Goal: Task Accomplishment & Management: Complete application form

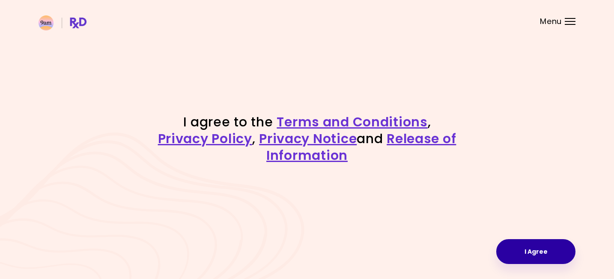
click at [527, 251] on button "I Agree" at bounding box center [535, 251] width 79 height 25
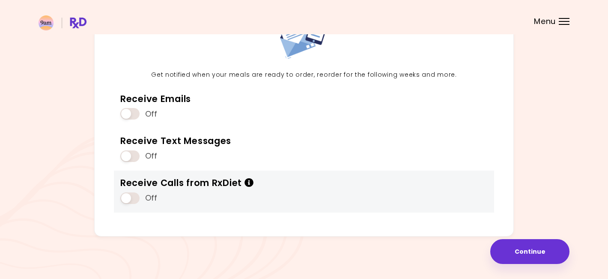
scroll to position [78, 0]
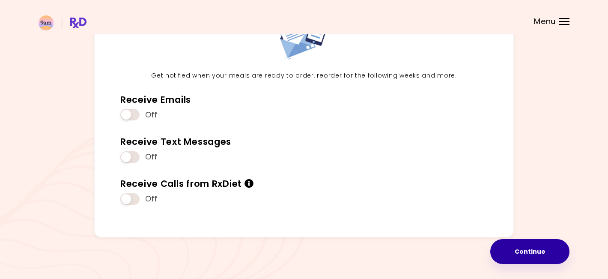
click at [513, 253] on button "Continue" at bounding box center [529, 251] width 79 height 25
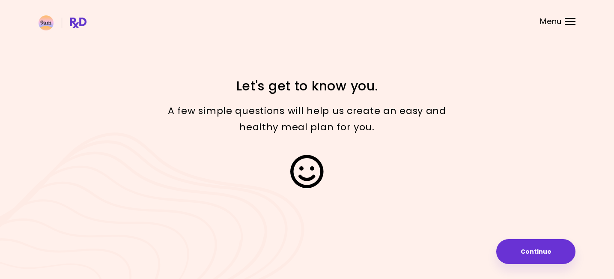
click at [517, 237] on div "Focusable invisible element Let's get to know you. A few simple questions will …" at bounding box center [307, 139] width 614 height 279
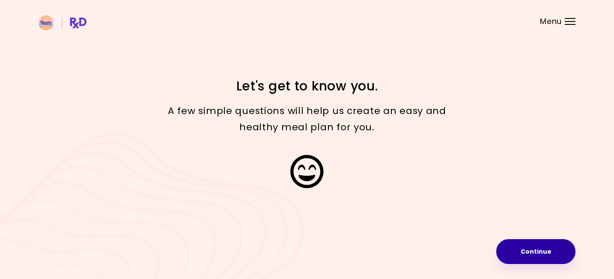
click at [516, 252] on button "Continue" at bounding box center [535, 251] width 79 height 25
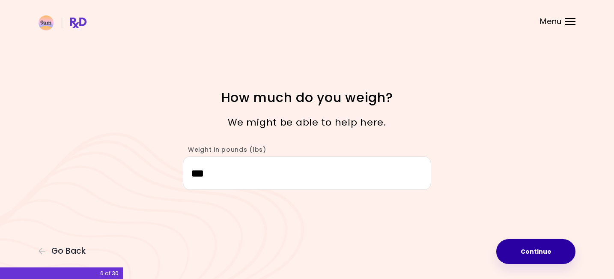
click at [519, 255] on button "Continue" at bounding box center [535, 251] width 79 height 25
select select "****"
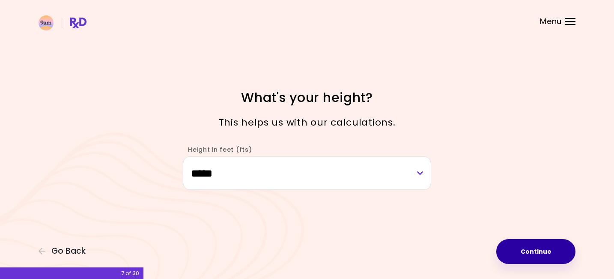
click at [519, 255] on button "Continue" at bounding box center [535, 251] width 79 height 25
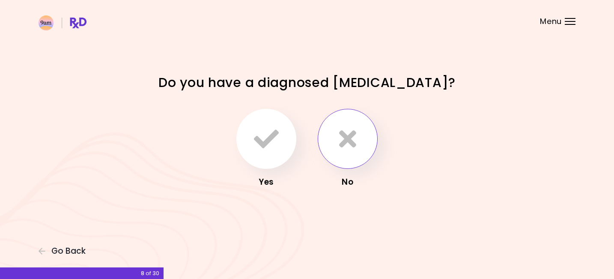
click at [342, 155] on button "button" at bounding box center [348, 139] width 60 height 60
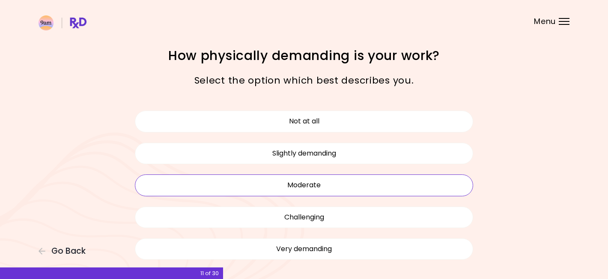
click at [313, 185] on button "Moderate" at bounding box center [304, 184] width 338 height 21
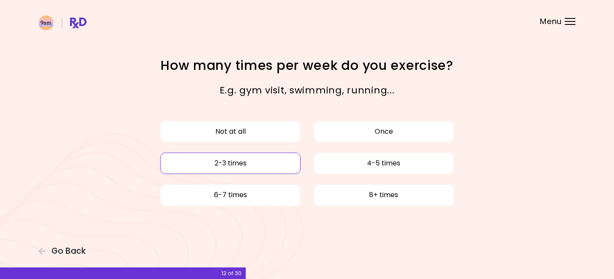
click at [275, 161] on button "2-3 times" at bounding box center [230, 162] width 140 height 21
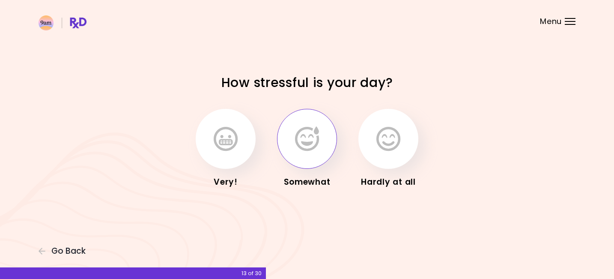
click at [307, 146] on icon "button" at bounding box center [307, 138] width 24 height 25
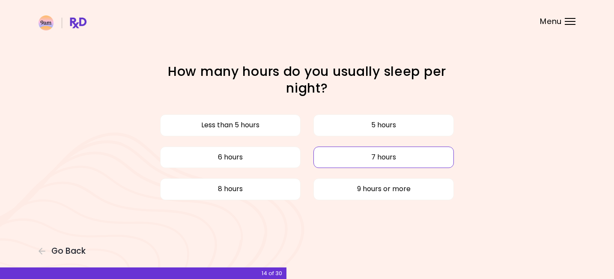
click at [343, 156] on button "7 hours" at bounding box center [383, 156] width 140 height 21
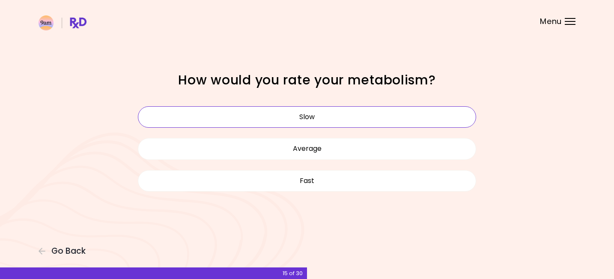
click at [316, 123] on button "Slow" at bounding box center [307, 116] width 338 height 21
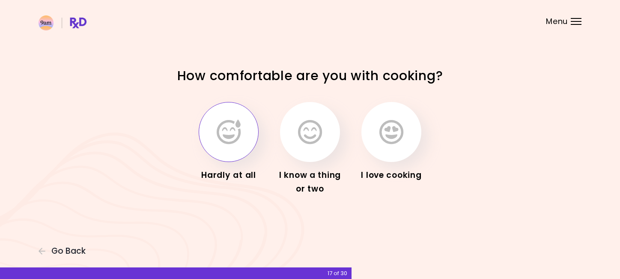
click at [233, 138] on icon "button" at bounding box center [229, 131] width 24 height 25
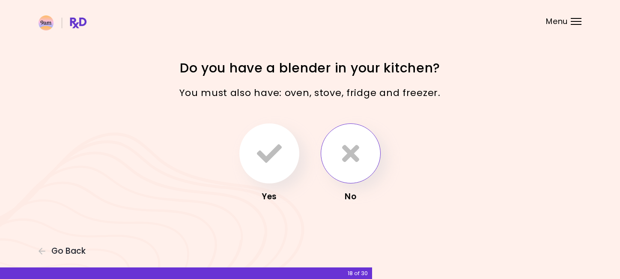
click at [356, 159] on icon "button" at bounding box center [350, 153] width 17 height 25
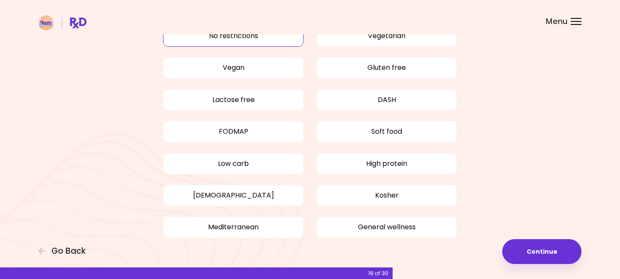
scroll to position [62, 0]
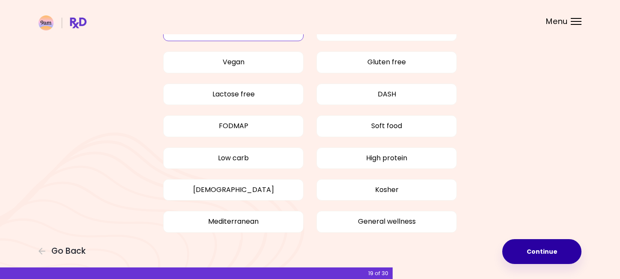
click at [521, 251] on button "Continue" at bounding box center [541, 251] width 79 height 25
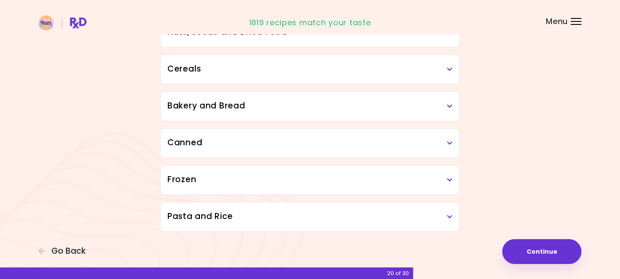
scroll to position [477, 0]
click at [536, 247] on button "Continue" at bounding box center [541, 251] width 79 height 25
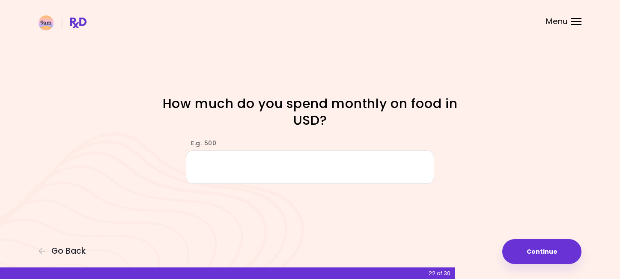
click at [380, 176] on input "E.g. 500" at bounding box center [310, 166] width 248 height 33
type input "***"
click at [447, 204] on div "Focusable invisible element How much do you spend monthly on food in USD? E.g. …" at bounding box center [310, 139] width 620 height 279
click at [540, 265] on div "Focusable invisible element How much do you spend monthly on food in USD? E.g. …" at bounding box center [310, 139] width 620 height 279
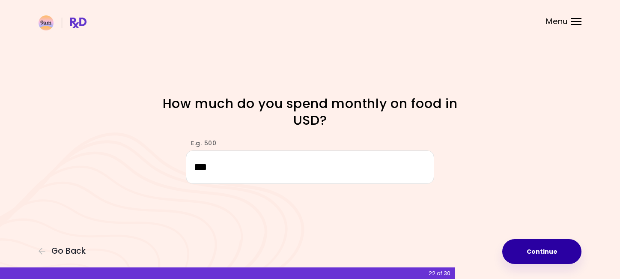
click at [534, 253] on button "Continue" at bounding box center [541, 251] width 79 height 25
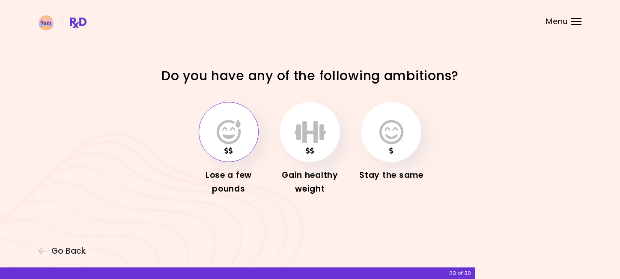
click at [237, 140] on icon "button" at bounding box center [229, 131] width 24 height 25
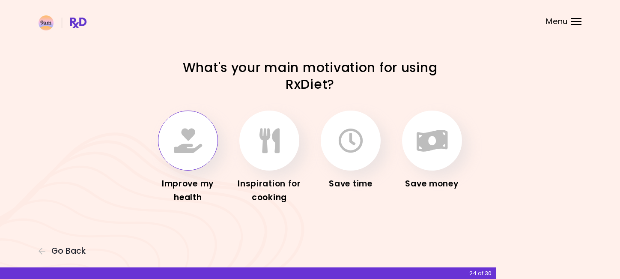
click at [192, 149] on icon "button" at bounding box center [188, 140] width 28 height 25
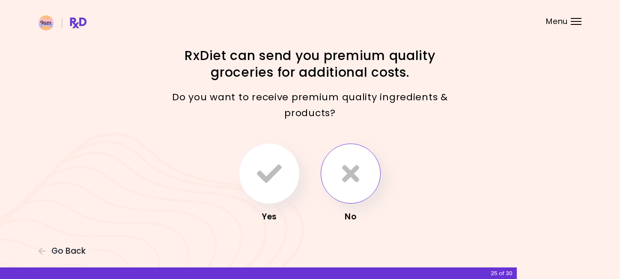
click at [340, 184] on button "button" at bounding box center [351, 173] width 60 height 60
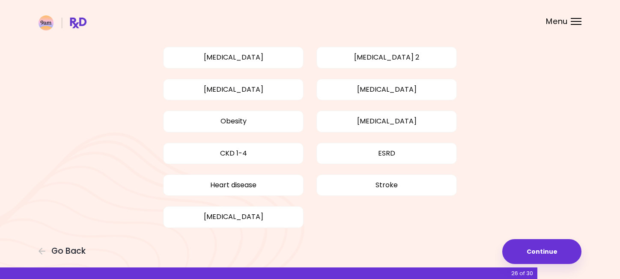
scroll to position [64, 0]
click at [283, 121] on button "Obesity" at bounding box center [233, 120] width 140 height 21
click at [280, 93] on button "[MEDICAL_DATA]" at bounding box center [233, 88] width 140 height 21
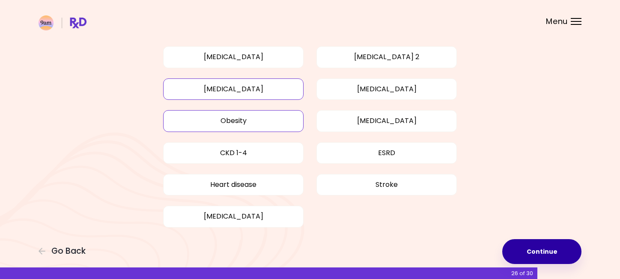
click at [518, 242] on button "Continue" at bounding box center [541, 251] width 79 height 25
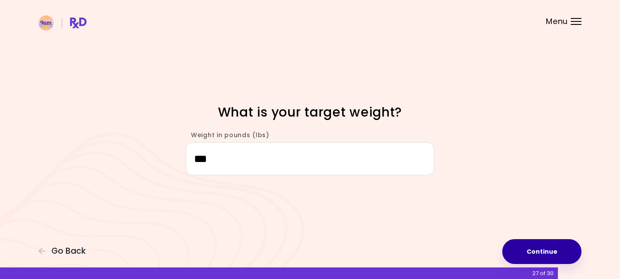
type input "***"
click at [553, 251] on button "Continue" at bounding box center [541, 251] width 79 height 25
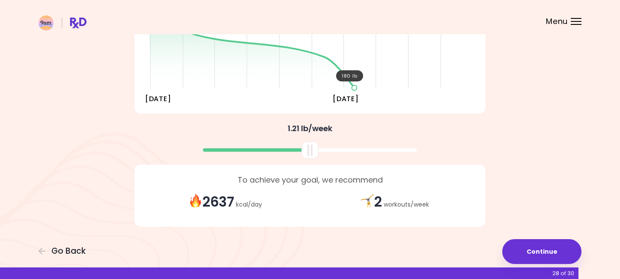
scroll to position [163, 0]
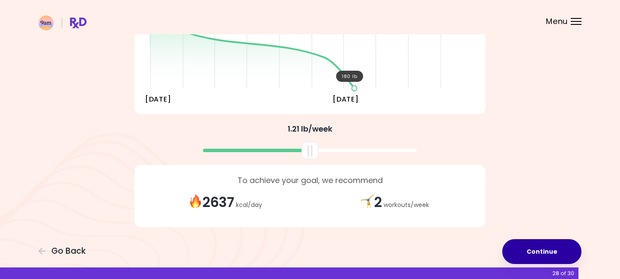
click at [528, 251] on button "Continue" at bounding box center [541, 251] width 79 height 25
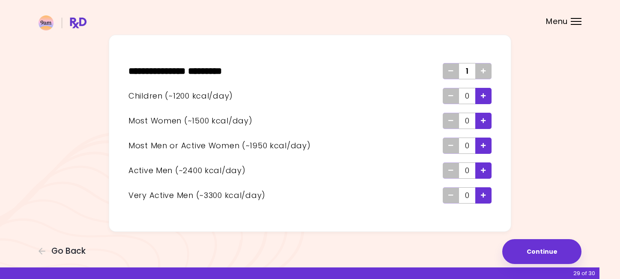
scroll to position [38, 0]
click at [556, 254] on button "Continue" at bounding box center [541, 251] width 79 height 25
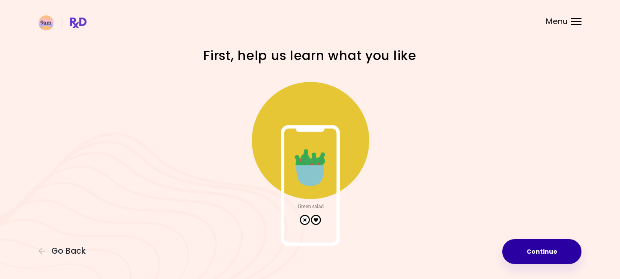
click at [536, 252] on button "Continue" at bounding box center [541, 251] width 79 height 25
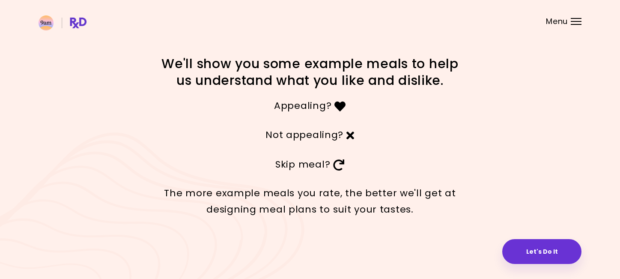
click at [536, 252] on button "Let's Do It" at bounding box center [541, 251] width 79 height 25
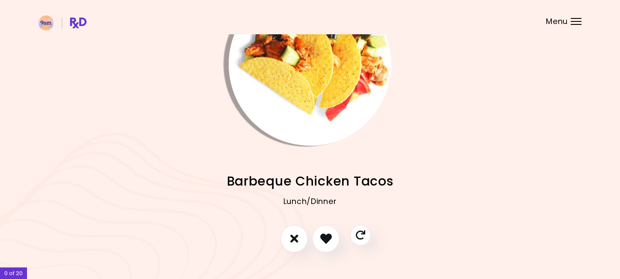
scroll to position [54, 0]
click at [323, 240] on icon "I like this recipe" at bounding box center [325, 237] width 13 height 13
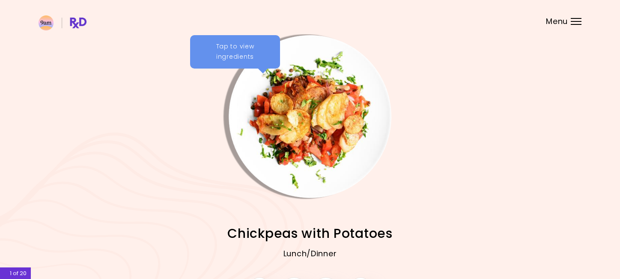
scroll to position [42, 0]
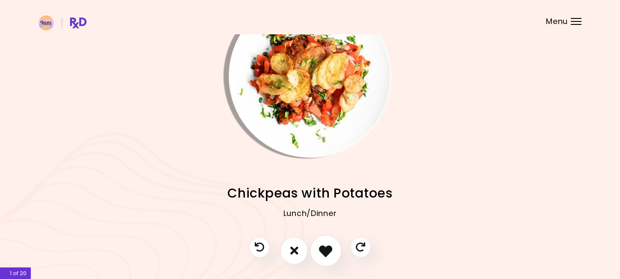
click at [322, 248] on icon "I like this recipe" at bounding box center [325, 250] width 13 height 13
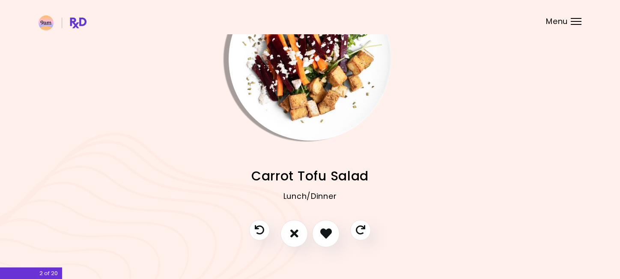
scroll to position [54, 0]
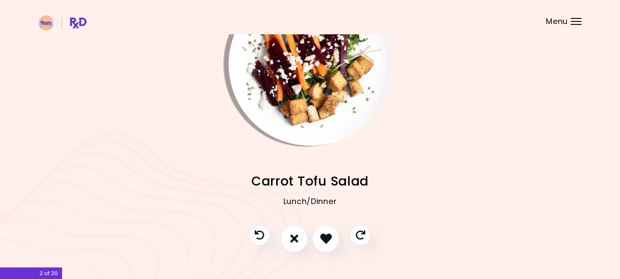
click at [322, 218] on div "Lunch/Dinner" at bounding box center [310, 208] width 543 height 34
click at [322, 240] on icon "I like this recipe" at bounding box center [325, 238] width 13 height 13
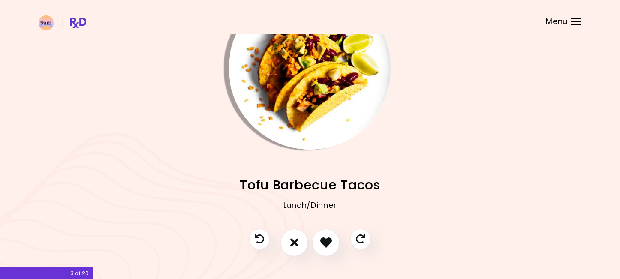
scroll to position [69, 0]
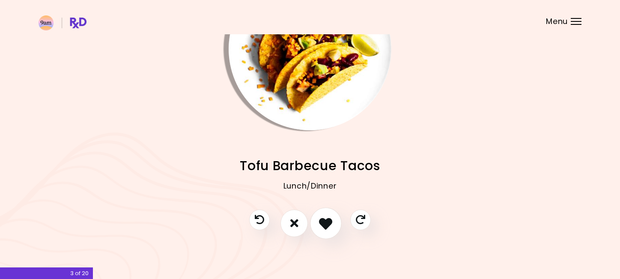
click at [321, 223] on icon "I like this recipe" at bounding box center [325, 222] width 13 height 13
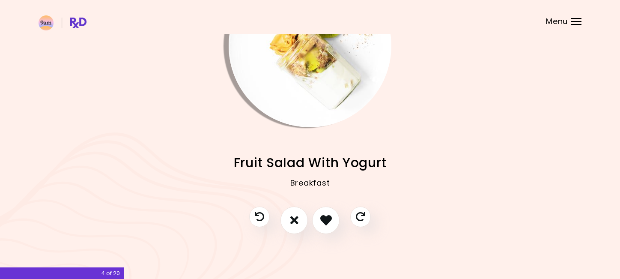
scroll to position [72, 0]
click at [295, 228] on button "I don't like this recipe" at bounding box center [294, 221] width 32 height 32
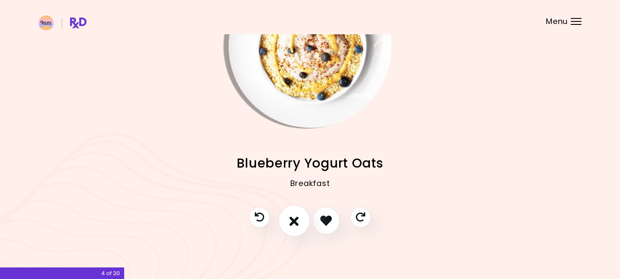
click at [289, 223] on icon "I don't like this recipe" at bounding box center [293, 220] width 9 height 13
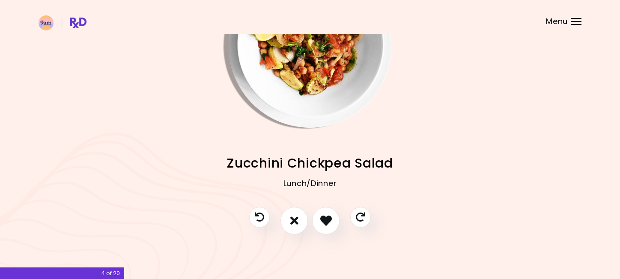
scroll to position [64, 0]
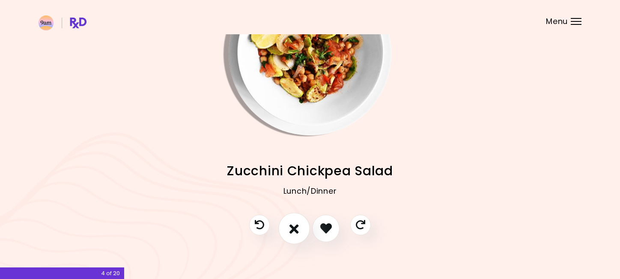
click at [291, 227] on icon "I don't like this recipe" at bounding box center [293, 227] width 9 height 13
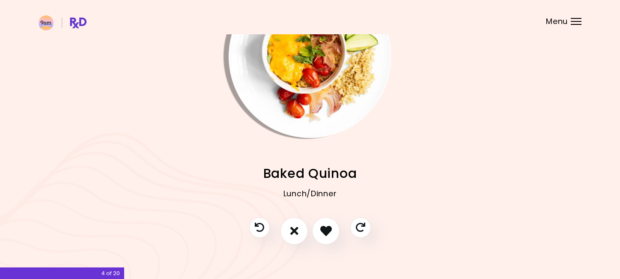
scroll to position [66, 0]
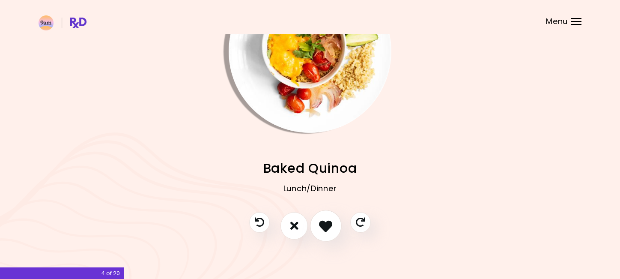
click at [320, 228] on icon "I like this recipe" at bounding box center [325, 225] width 13 height 13
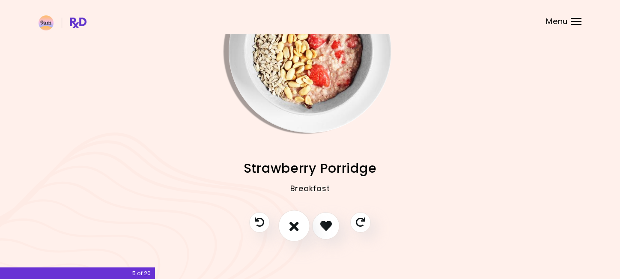
click at [286, 224] on button "I don't like this recipe" at bounding box center [294, 226] width 32 height 32
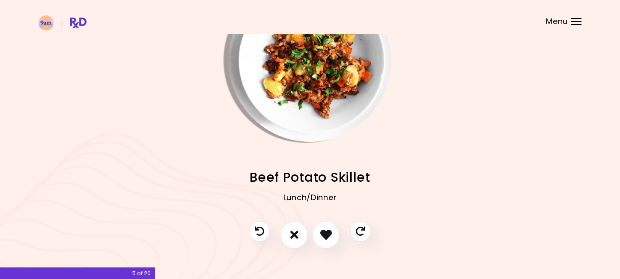
scroll to position [58, 0]
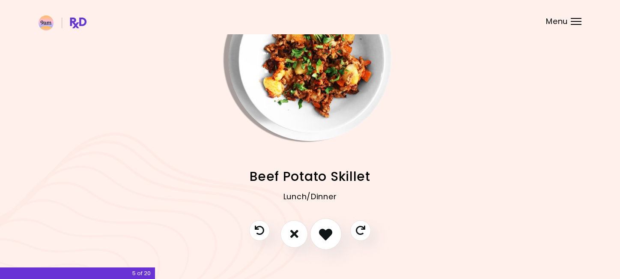
click at [328, 231] on icon "I like this recipe" at bounding box center [325, 233] width 13 height 13
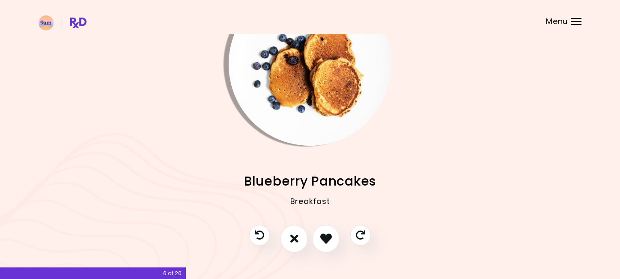
scroll to position [54, 0]
click at [331, 241] on icon "I like this recipe" at bounding box center [325, 237] width 13 height 13
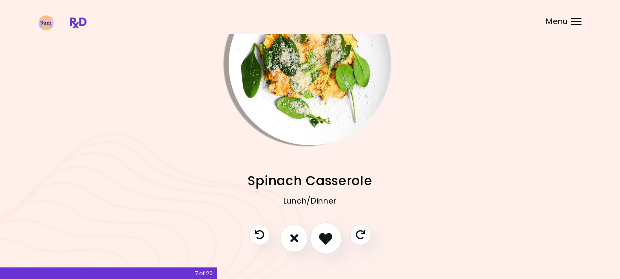
click at [326, 242] on icon "I like this recipe" at bounding box center [325, 237] width 13 height 13
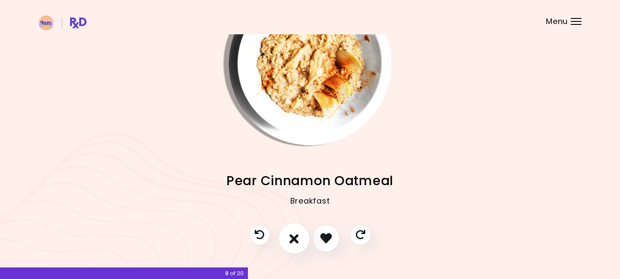
click at [295, 248] on button "I don't like this recipe" at bounding box center [294, 238] width 32 height 32
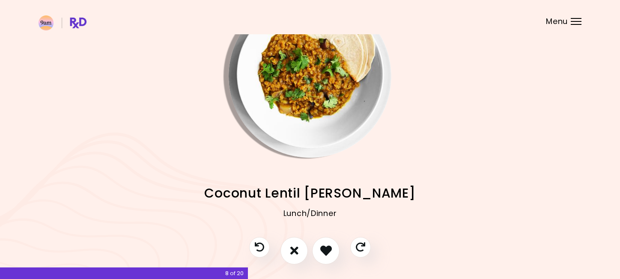
scroll to position [56, 0]
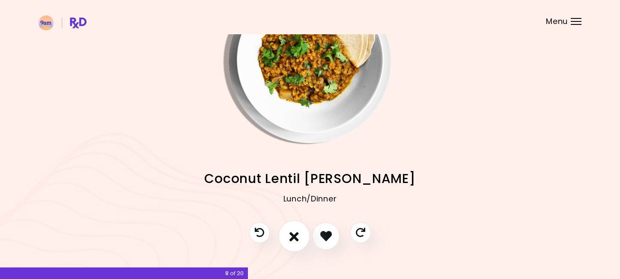
click at [295, 232] on icon "I don't like this recipe" at bounding box center [293, 235] width 9 height 13
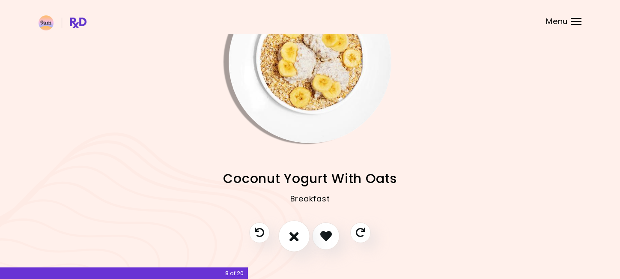
click at [295, 232] on icon "I don't like this recipe" at bounding box center [293, 235] width 9 height 13
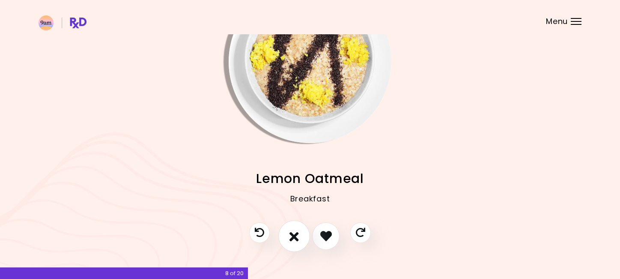
click at [295, 232] on icon "I don't like this recipe" at bounding box center [293, 235] width 9 height 13
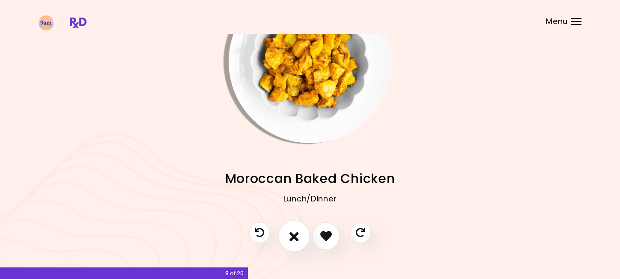
click at [295, 232] on icon "I don't like this recipe" at bounding box center [293, 235] width 9 height 13
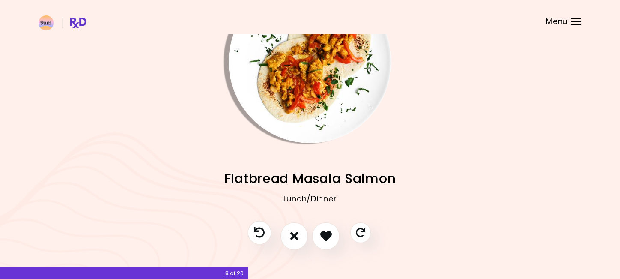
click at [256, 227] on icon "Previous recipe" at bounding box center [259, 232] width 11 height 11
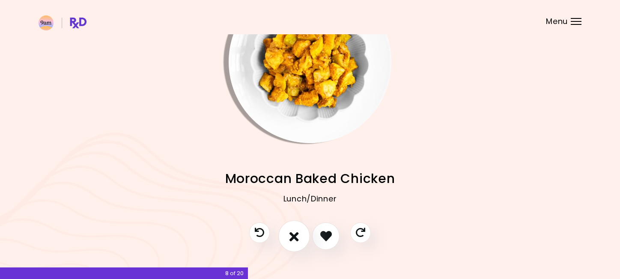
click at [291, 244] on button "I don't like this recipe" at bounding box center [294, 236] width 32 height 32
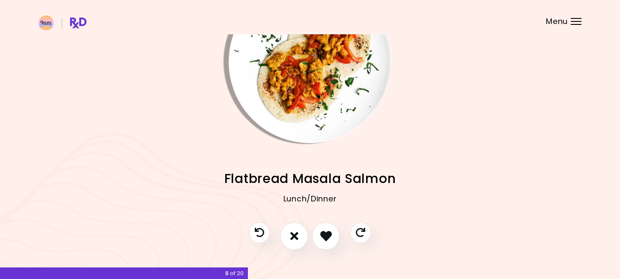
scroll to position [43, 0]
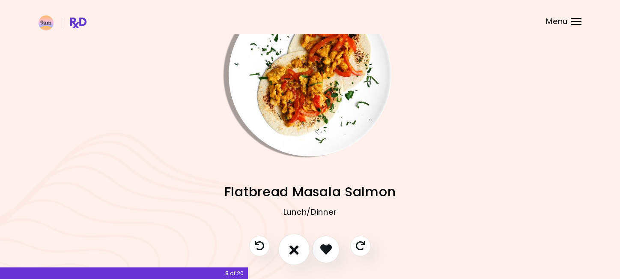
click at [296, 248] on icon "I don't like this recipe" at bounding box center [293, 248] width 9 height 13
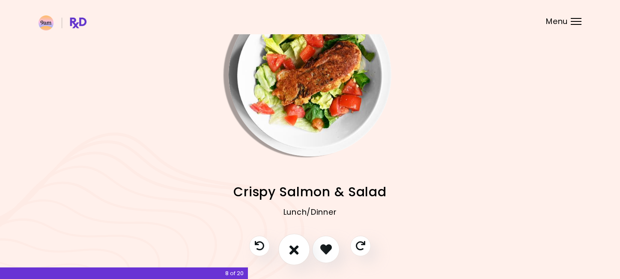
click at [292, 257] on button "I don't like this recipe" at bounding box center [294, 249] width 32 height 32
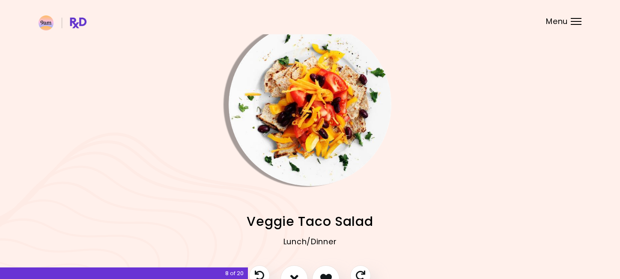
scroll to position [5, 0]
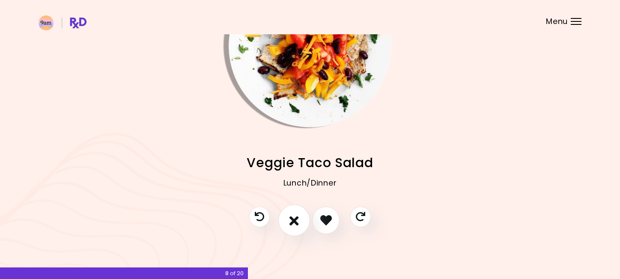
click at [289, 221] on button "I don't like this recipe" at bounding box center [294, 220] width 32 height 32
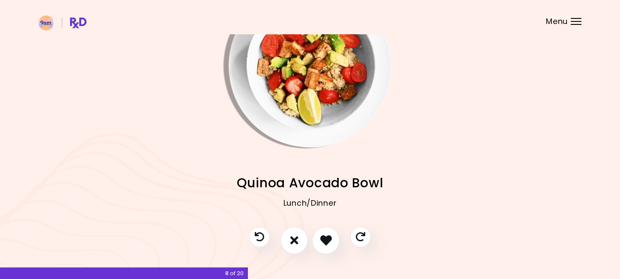
scroll to position [56, 0]
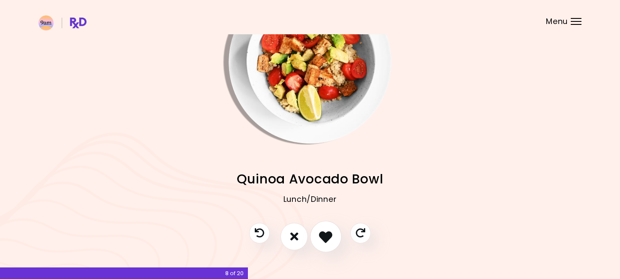
click at [322, 230] on icon "I like this recipe" at bounding box center [325, 236] width 13 height 13
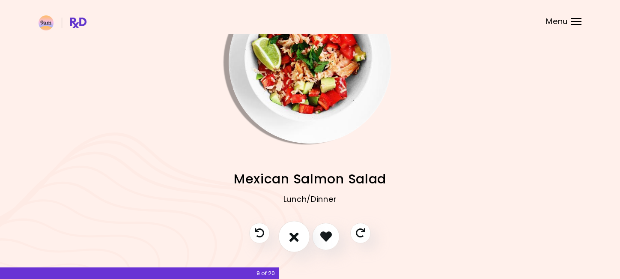
click at [295, 240] on icon "I don't like this recipe" at bounding box center [293, 236] width 9 height 13
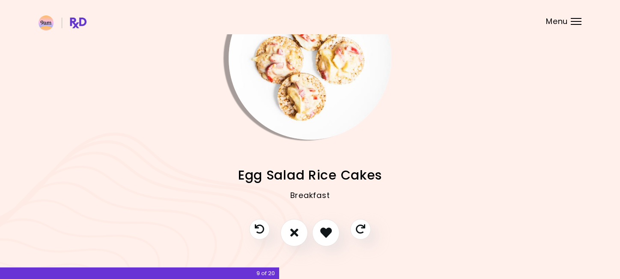
scroll to position [63, 0]
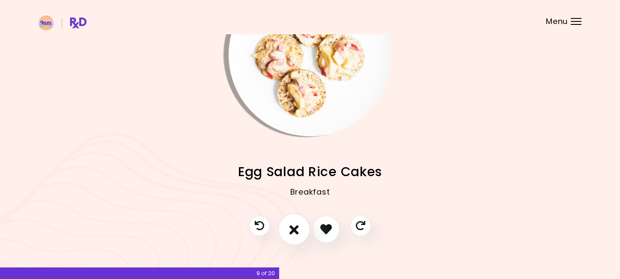
click at [292, 236] on button "I don't like this recipe" at bounding box center [294, 229] width 32 height 32
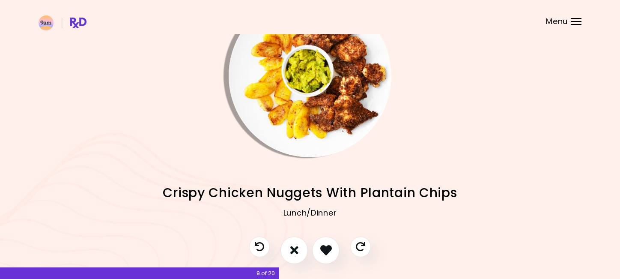
scroll to position [54, 0]
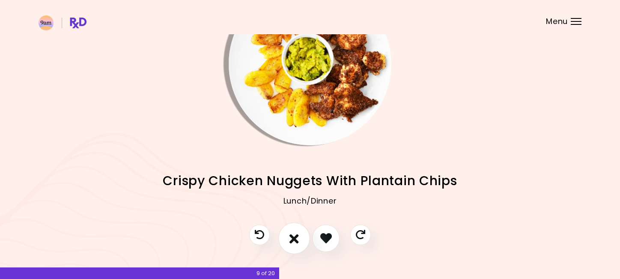
click at [303, 242] on button "I don't like this recipe" at bounding box center [294, 238] width 32 height 32
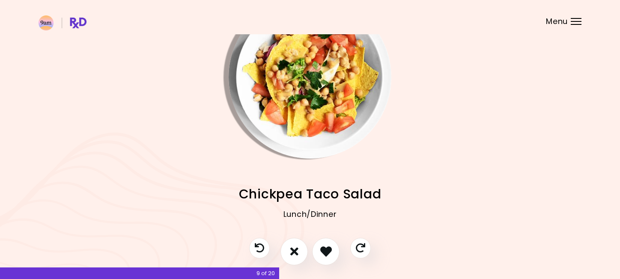
scroll to position [43, 0]
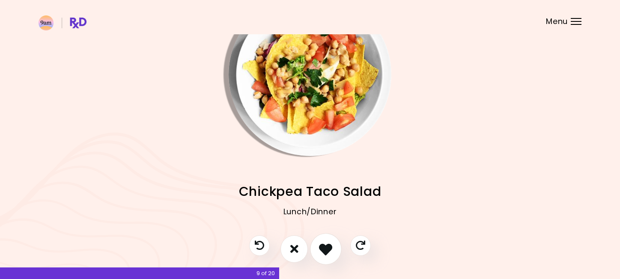
click at [329, 244] on icon "I like this recipe" at bounding box center [325, 248] width 13 height 13
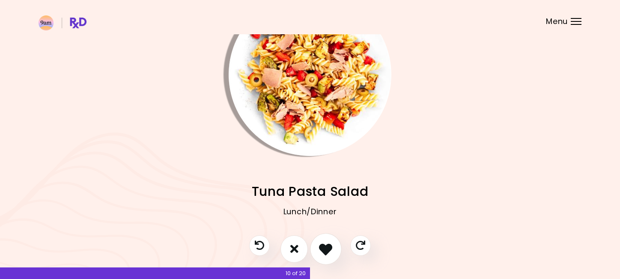
click at [331, 252] on icon "I like this recipe" at bounding box center [325, 248] width 13 height 13
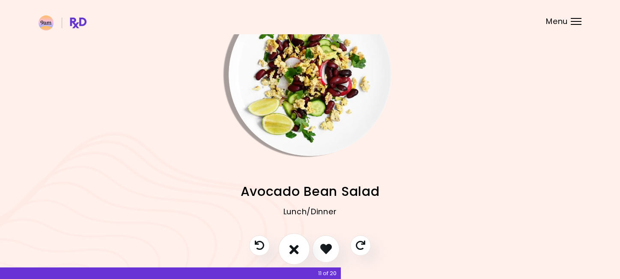
click at [298, 251] on icon "I don't like this recipe" at bounding box center [293, 248] width 9 height 13
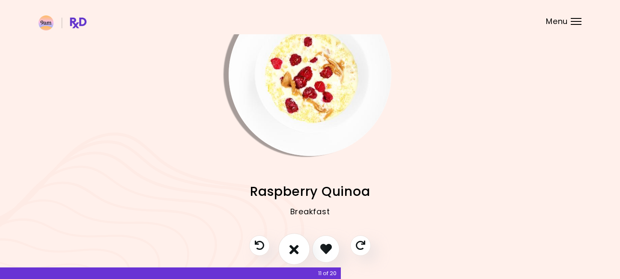
click at [298, 251] on icon "I don't like this recipe" at bounding box center [293, 248] width 9 height 13
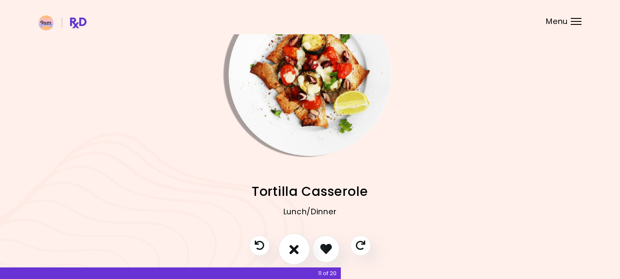
click at [298, 251] on icon "I don't like this recipe" at bounding box center [293, 248] width 9 height 13
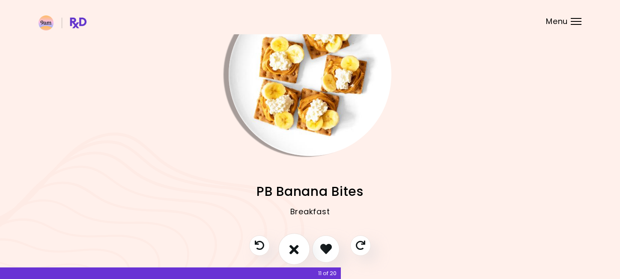
click at [298, 251] on icon "I don't like this recipe" at bounding box center [293, 248] width 9 height 13
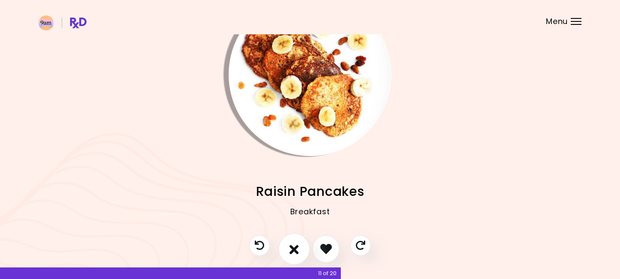
click at [298, 251] on icon "I don't like this recipe" at bounding box center [293, 248] width 9 height 13
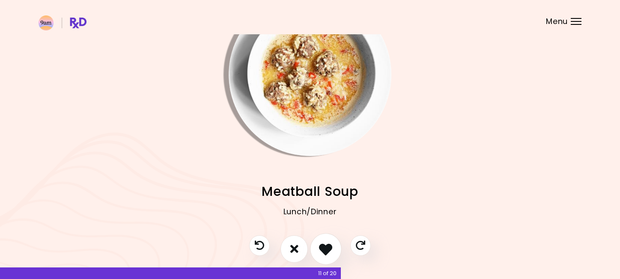
click at [326, 251] on icon "I like this recipe" at bounding box center [325, 248] width 13 height 13
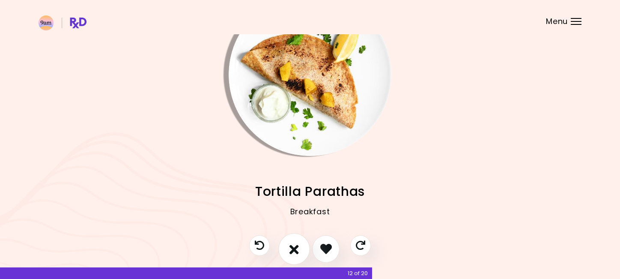
click at [298, 250] on icon "I don't like this recipe" at bounding box center [293, 248] width 9 height 13
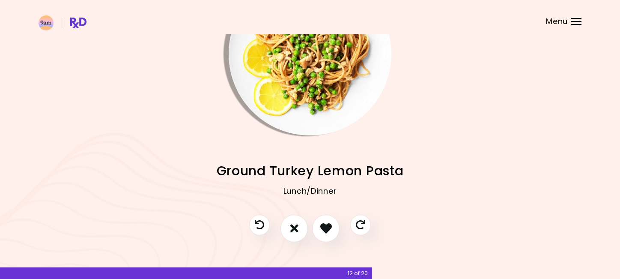
scroll to position [60, 0]
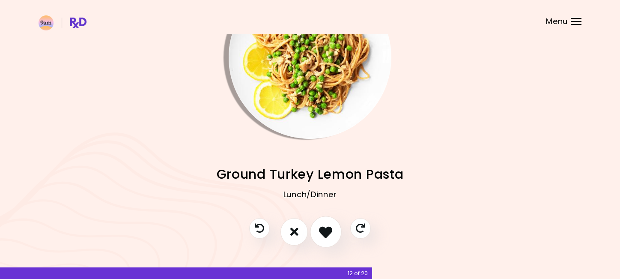
click at [325, 233] on icon "I like this recipe" at bounding box center [325, 231] width 13 height 13
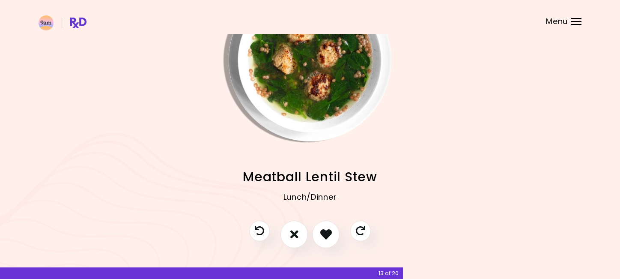
scroll to position [59, 0]
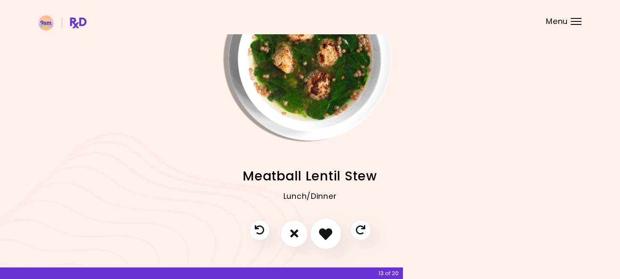
click at [322, 225] on button "I like this recipe" at bounding box center [326, 234] width 32 height 32
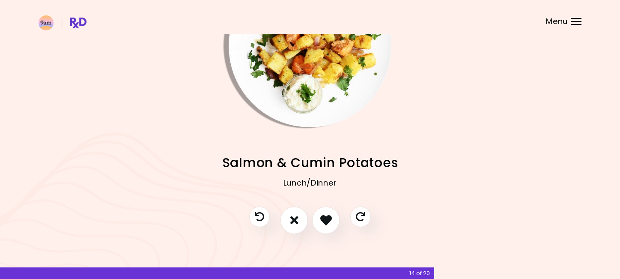
scroll to position [72, 0]
click at [301, 216] on button "I don't like this recipe" at bounding box center [294, 221] width 32 height 32
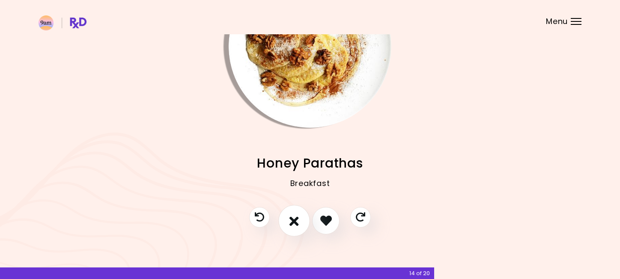
click at [298, 218] on icon "I don't like this recipe" at bounding box center [293, 220] width 9 height 13
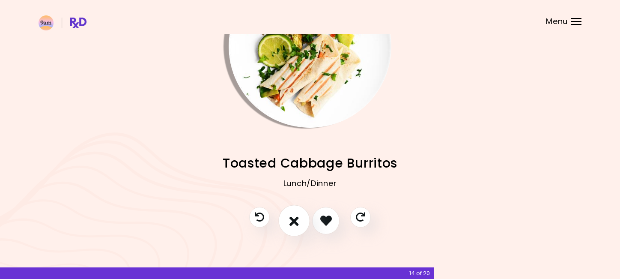
click at [301, 220] on button "I don't like this recipe" at bounding box center [294, 221] width 32 height 32
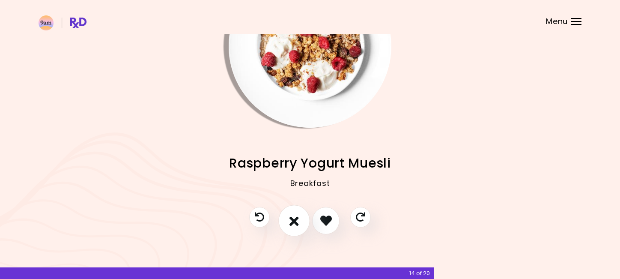
click at [301, 220] on button "I don't like this recipe" at bounding box center [294, 221] width 32 height 32
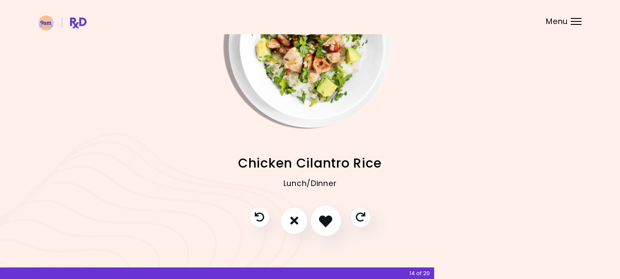
click at [321, 220] on icon "I like this recipe" at bounding box center [325, 220] width 13 height 13
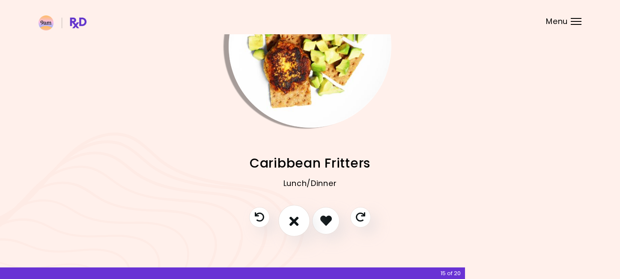
click at [296, 212] on button "I don't like this recipe" at bounding box center [294, 221] width 32 height 32
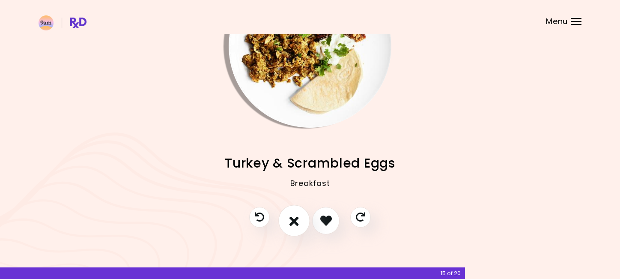
click at [296, 221] on icon "I don't like this recipe" at bounding box center [293, 220] width 9 height 13
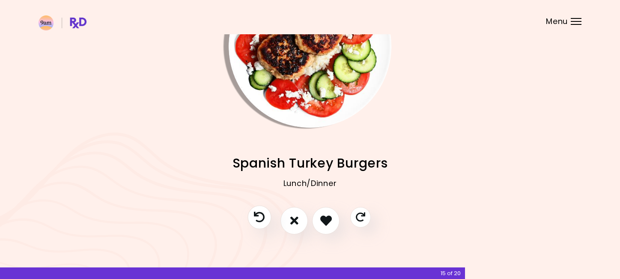
click at [262, 220] on icon "Previous recipe" at bounding box center [259, 217] width 11 height 11
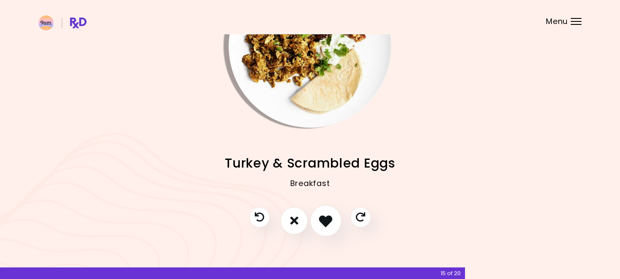
click at [328, 220] on icon "I like this recipe" at bounding box center [325, 220] width 13 height 13
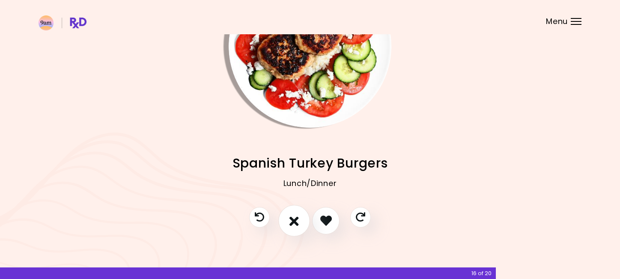
click at [295, 225] on icon "I don't like this recipe" at bounding box center [293, 220] width 9 height 13
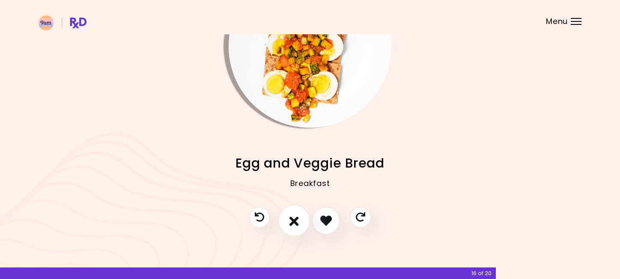
click at [303, 221] on button "I don't like this recipe" at bounding box center [294, 221] width 32 height 32
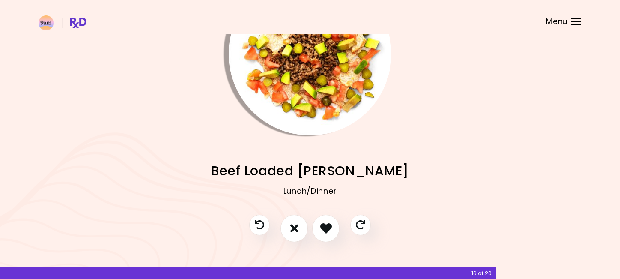
scroll to position [64, 0]
click at [322, 227] on icon "I like this recipe" at bounding box center [325, 227] width 13 height 13
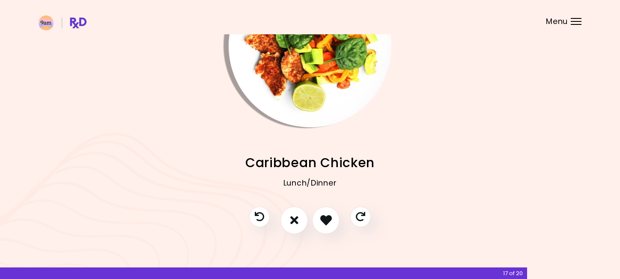
scroll to position [72, 0]
click at [296, 227] on button "I don't like this recipe" at bounding box center [294, 221] width 32 height 32
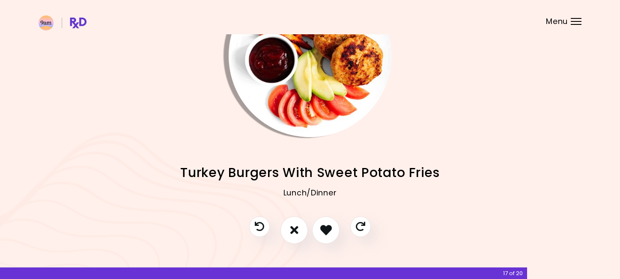
scroll to position [70, 0]
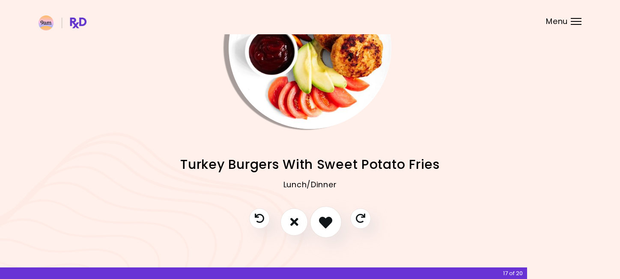
click at [331, 226] on icon "I like this recipe" at bounding box center [325, 221] width 13 height 13
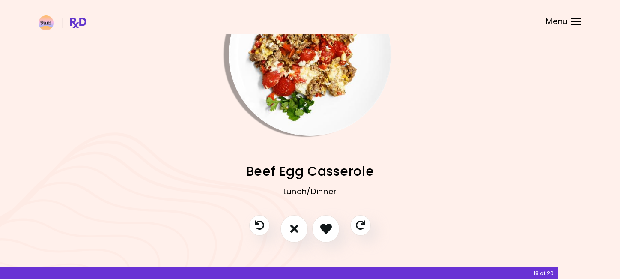
scroll to position [71, 0]
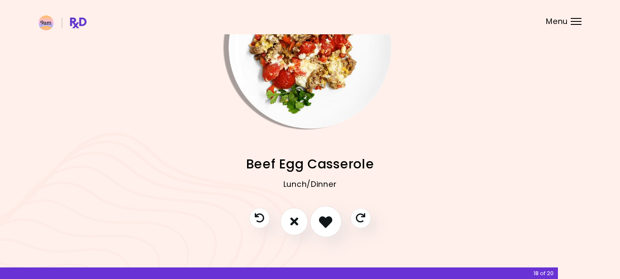
click at [323, 219] on icon "I like this recipe" at bounding box center [325, 221] width 13 height 13
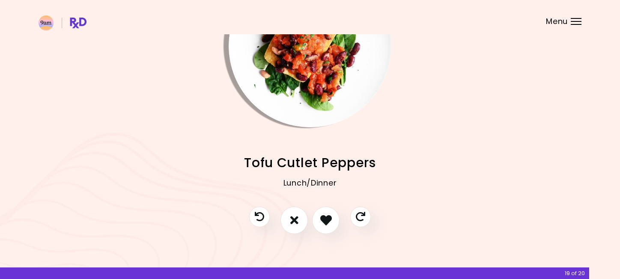
scroll to position [72, 0]
click at [304, 224] on button "I don't like this recipe" at bounding box center [294, 221] width 32 height 32
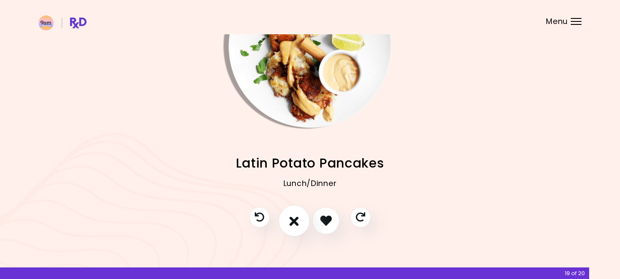
click at [304, 224] on button "I don't like this recipe" at bounding box center [294, 221] width 32 height 32
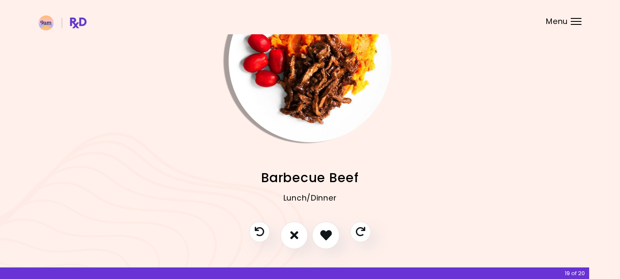
scroll to position [63, 0]
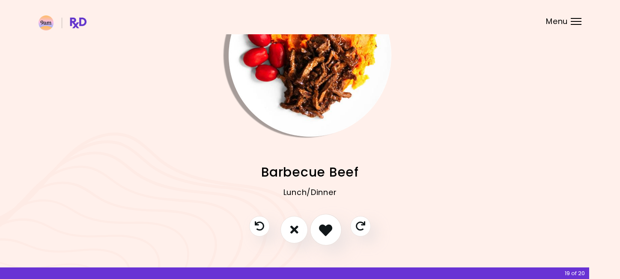
click at [319, 229] on icon "I like this recipe" at bounding box center [325, 229] width 13 height 13
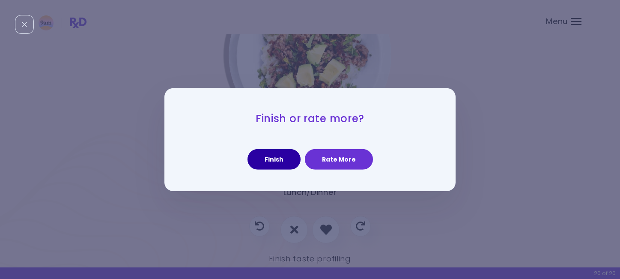
click at [287, 161] on button "Finish" at bounding box center [274, 159] width 53 height 21
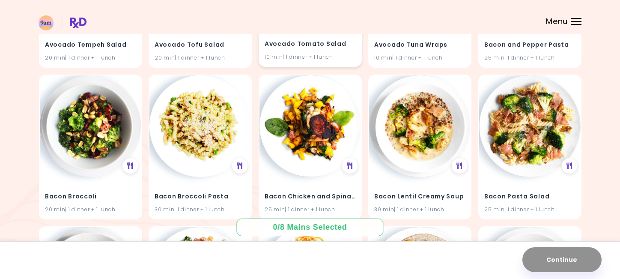
scroll to position [663, 0]
